Goal: Task Accomplishment & Management: Manage account settings

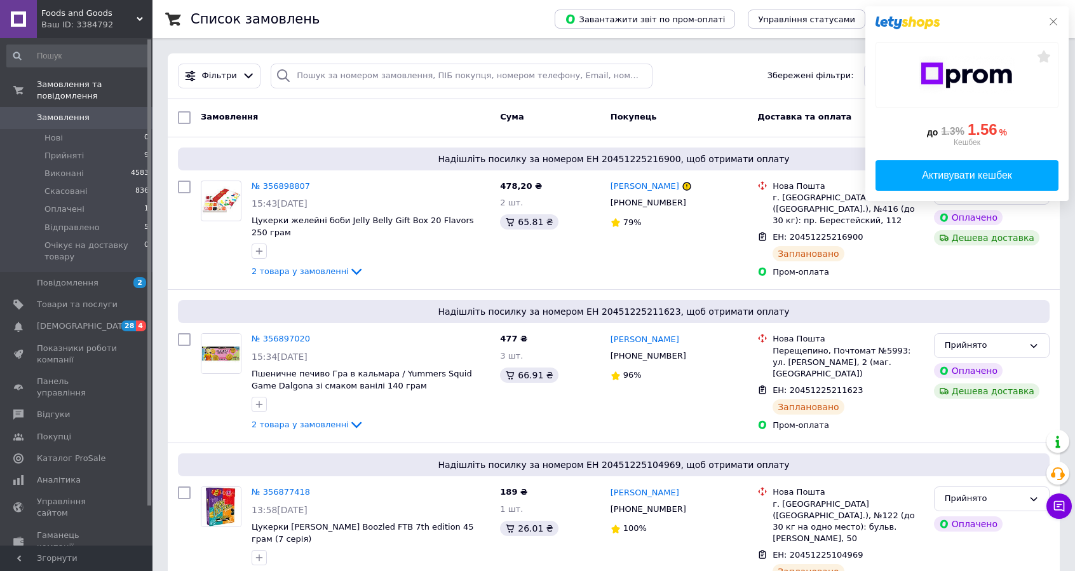
click at [1052, 22] on icon at bounding box center [1054, 22] width 8 height 8
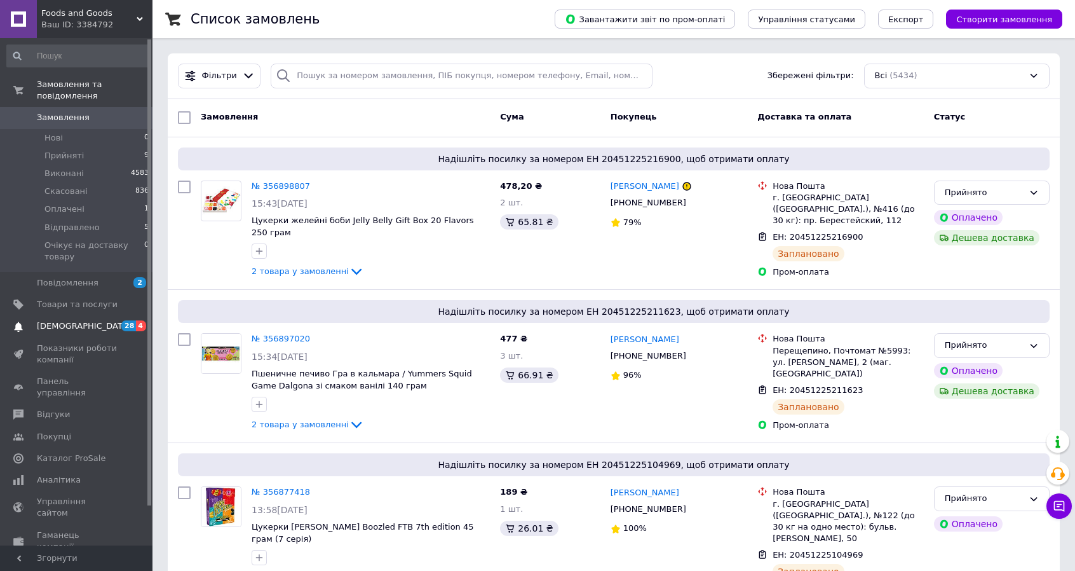
click at [65, 320] on span "[DEMOGRAPHIC_DATA]" at bounding box center [84, 325] width 94 height 11
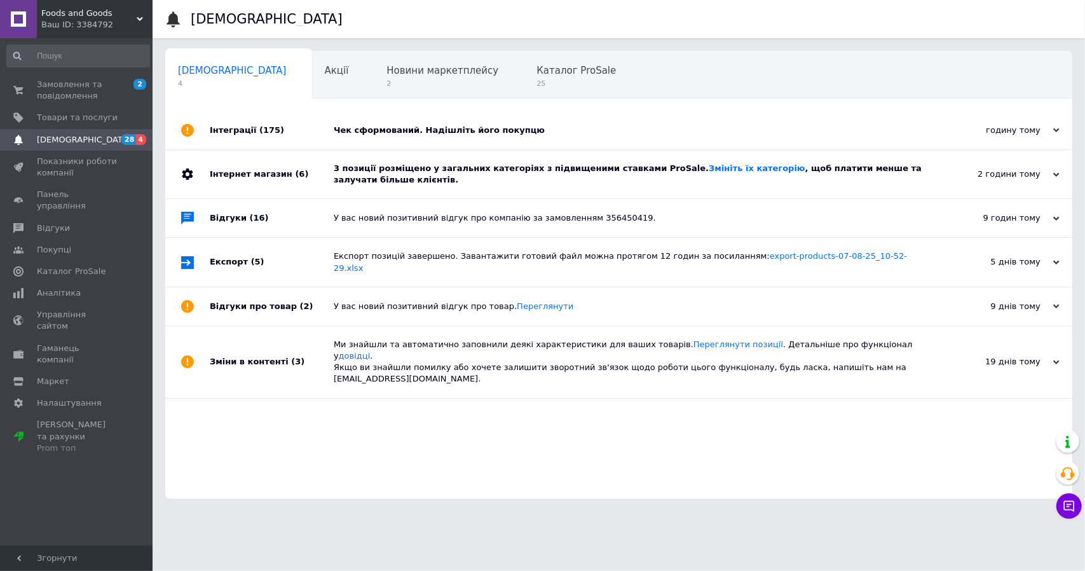
click at [558, 133] on div "Чек сформований. Надішліть його покупцю" at bounding box center [633, 130] width 599 height 11
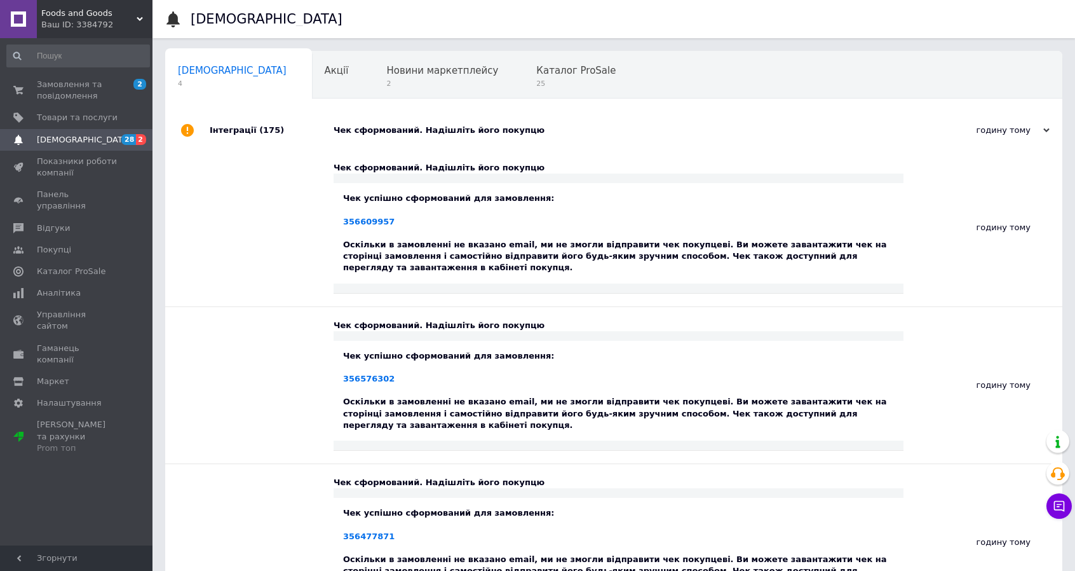
click at [552, 137] on div "Чек сформований. Надішліть його покупцю" at bounding box center [628, 130] width 589 height 38
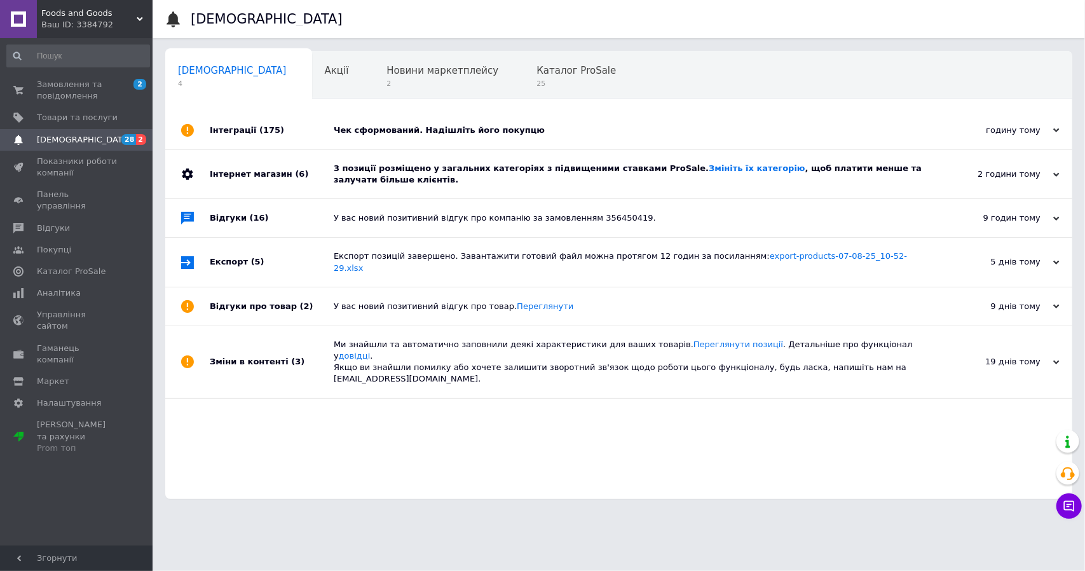
click at [535, 189] on div "3 позиції розміщено у загальних категоріях з підвищеними ставками ProSale. Змін…" at bounding box center [633, 174] width 599 height 48
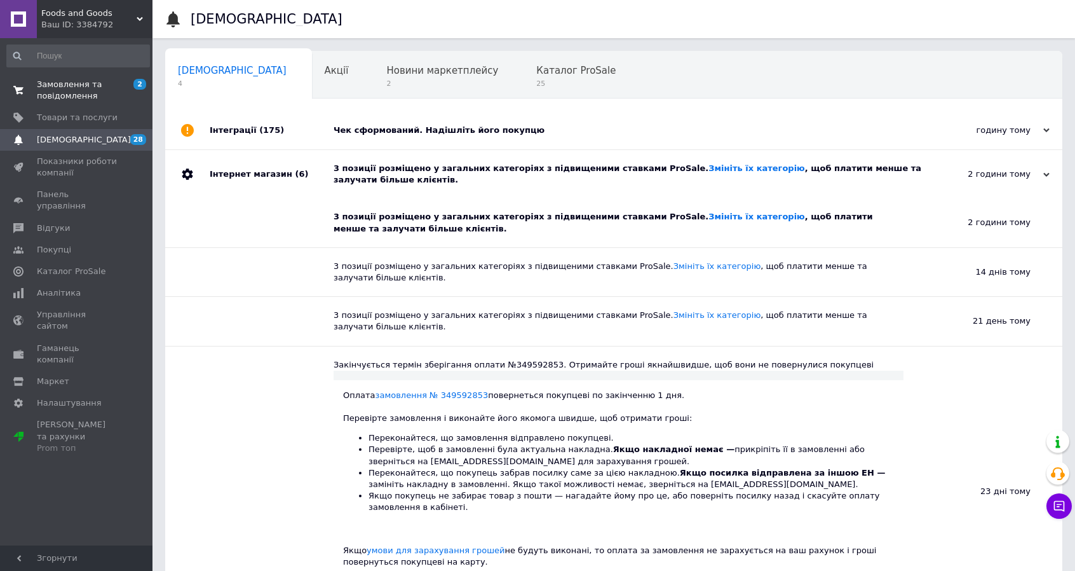
click at [77, 80] on span "Замовлення та повідомлення" at bounding box center [77, 90] width 81 height 23
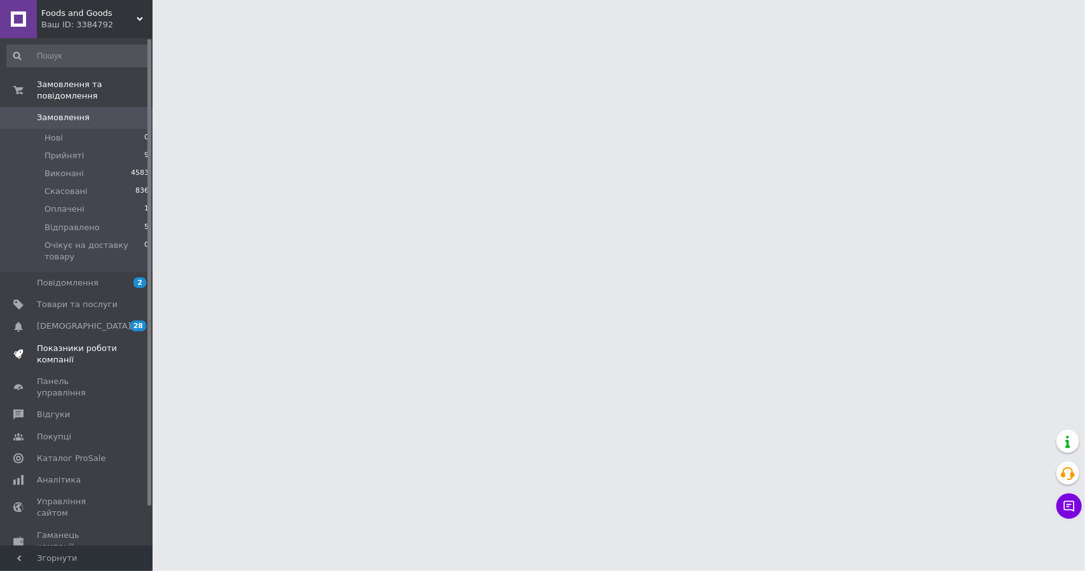
click at [53, 342] on span "Показники роботи компанії" at bounding box center [77, 353] width 81 height 23
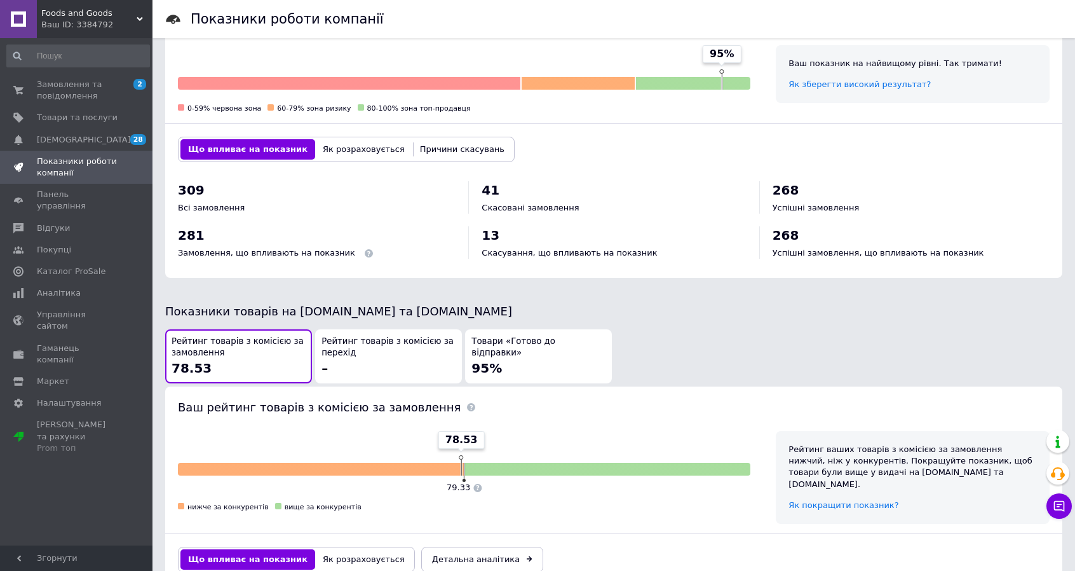
scroll to position [552, 0]
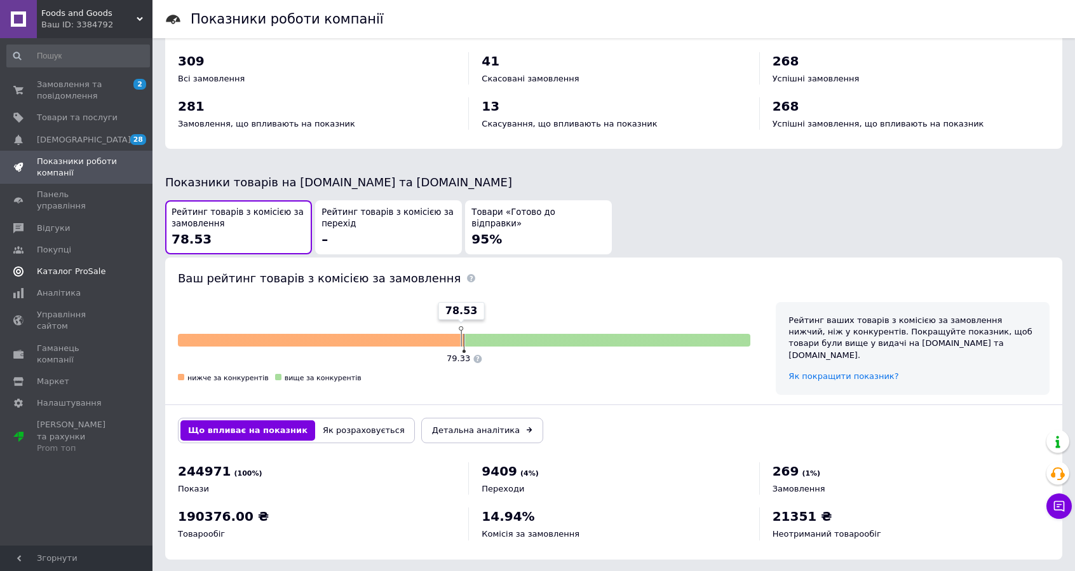
click at [71, 266] on span "Каталог ProSale" at bounding box center [71, 271] width 69 height 11
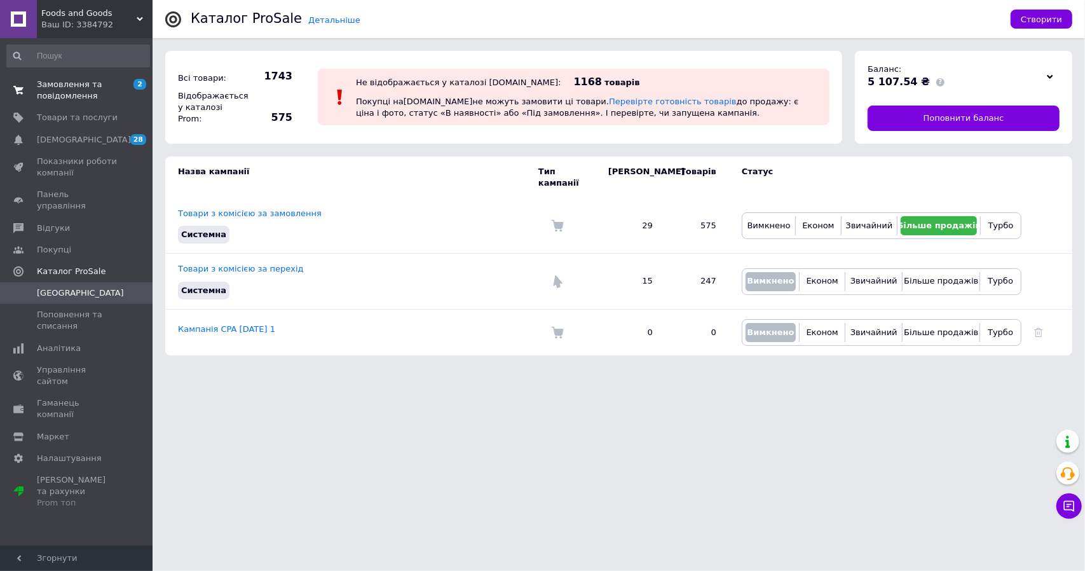
click at [58, 95] on span "Замовлення та повідомлення" at bounding box center [77, 90] width 81 height 23
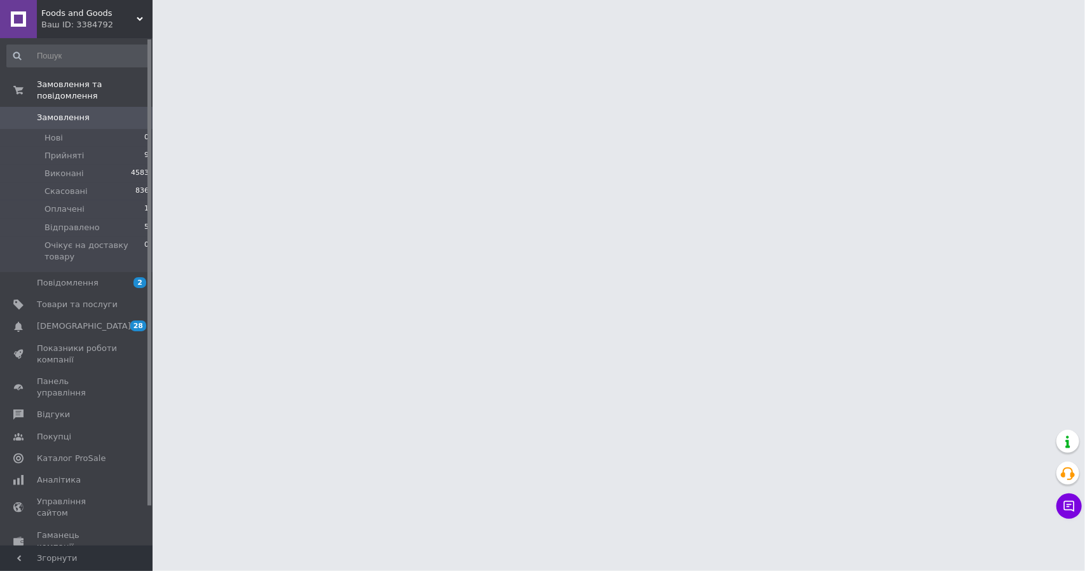
click at [64, 112] on span "Замовлення" at bounding box center [63, 117] width 53 height 11
